Goal: Task Accomplishment & Management: Manage account settings

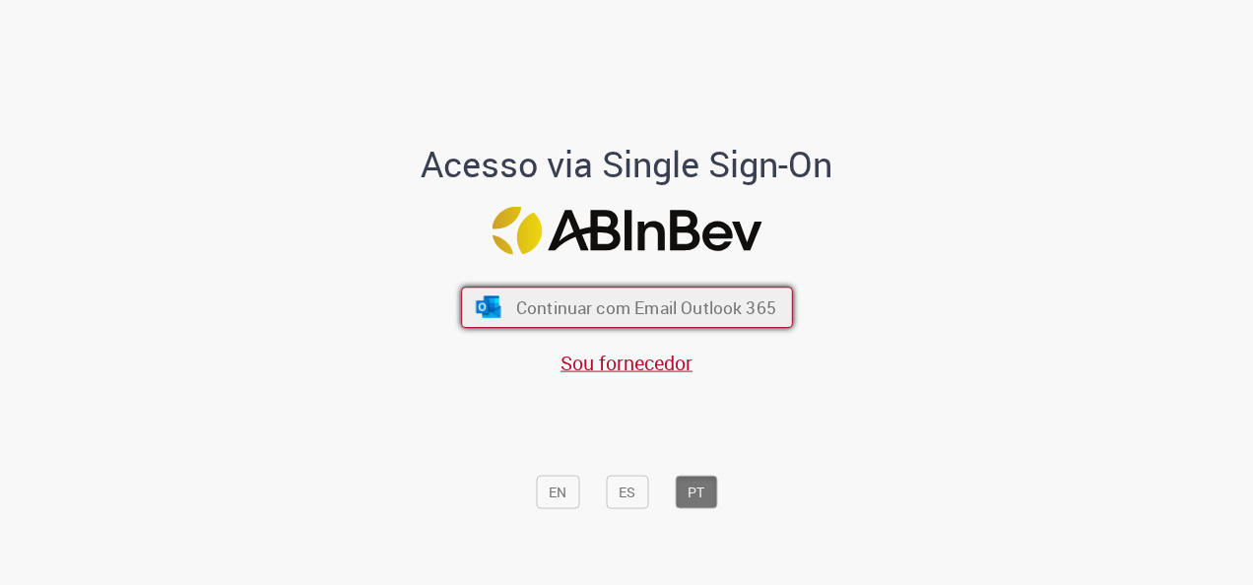
click at [668, 302] on span "Continuar com Email Outlook 365" at bounding box center [645, 308] width 260 height 23
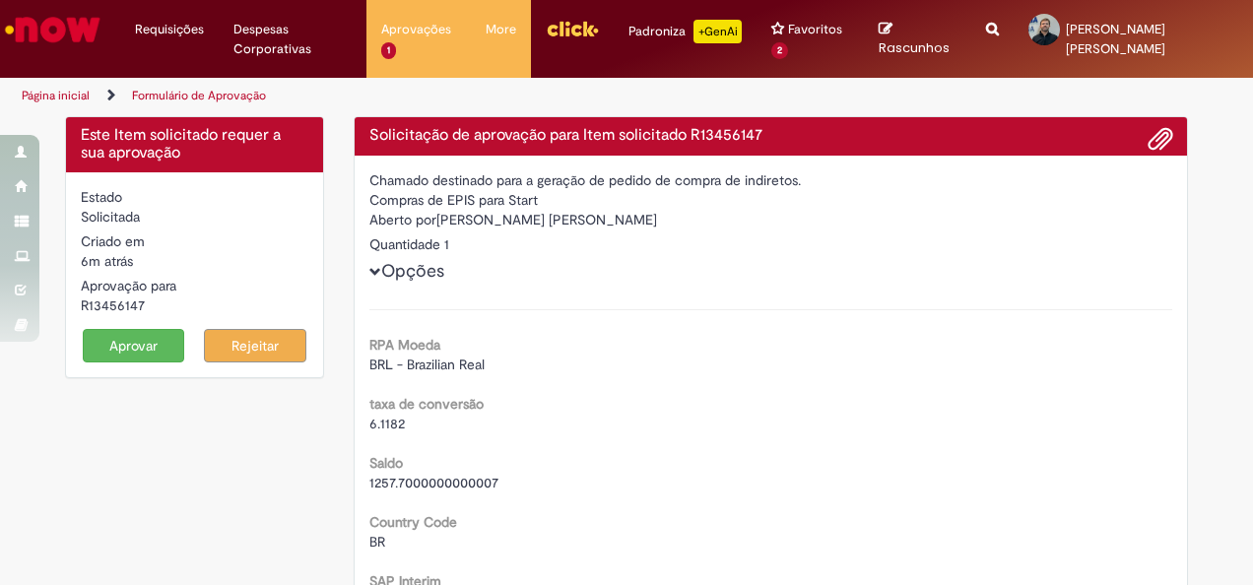
click at [135, 329] on button "Aprovar" at bounding box center [134, 345] width 102 height 33
